Goal: Find specific page/section: Find specific page/section

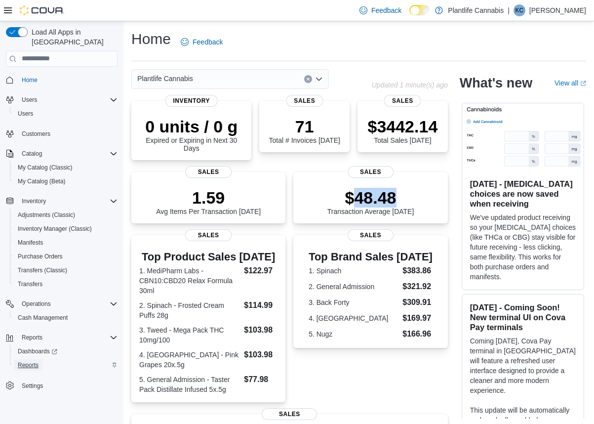
click at [31, 361] on span "Reports" at bounding box center [28, 365] width 21 height 8
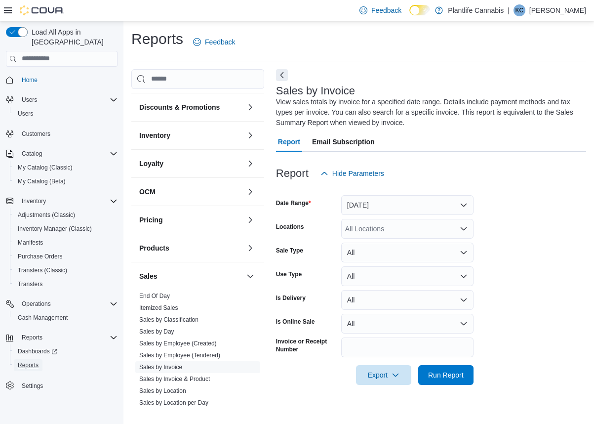
scroll to position [143, 0]
